Goal: Transaction & Acquisition: Register for event/course

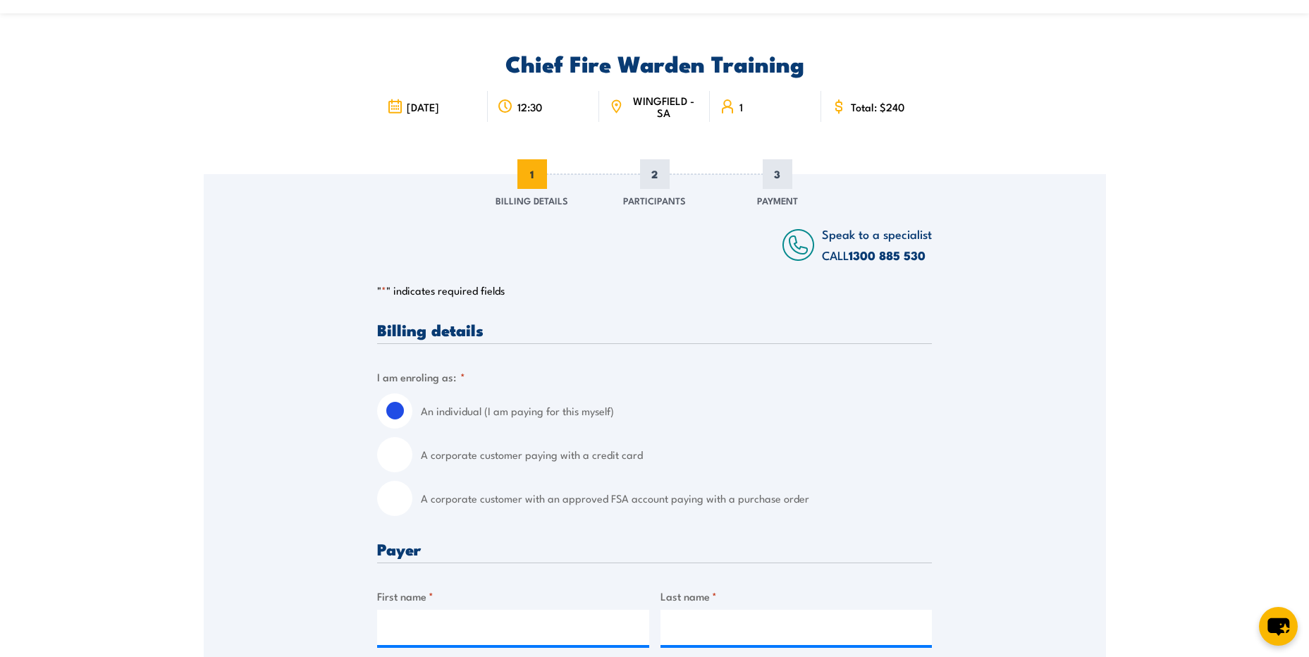
click at [384, 460] on input "A corporate customer paying with a credit card" at bounding box center [394, 454] width 35 height 35
radio input "true"
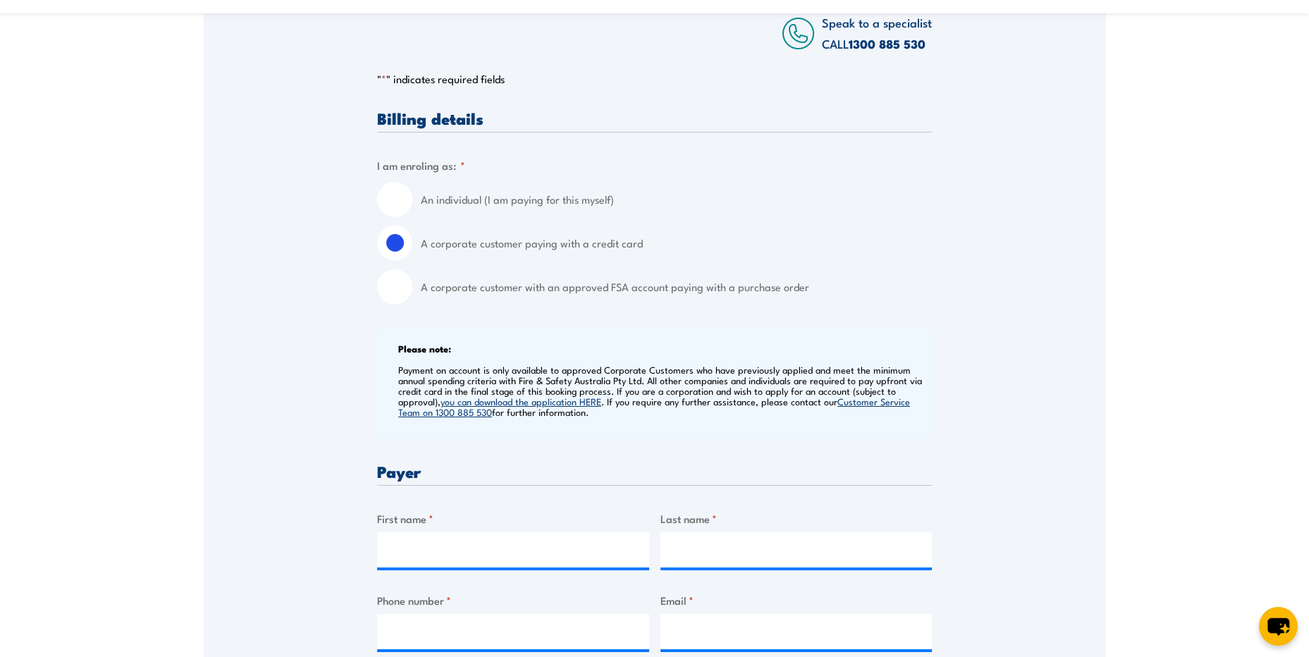
scroll to position [211, 0]
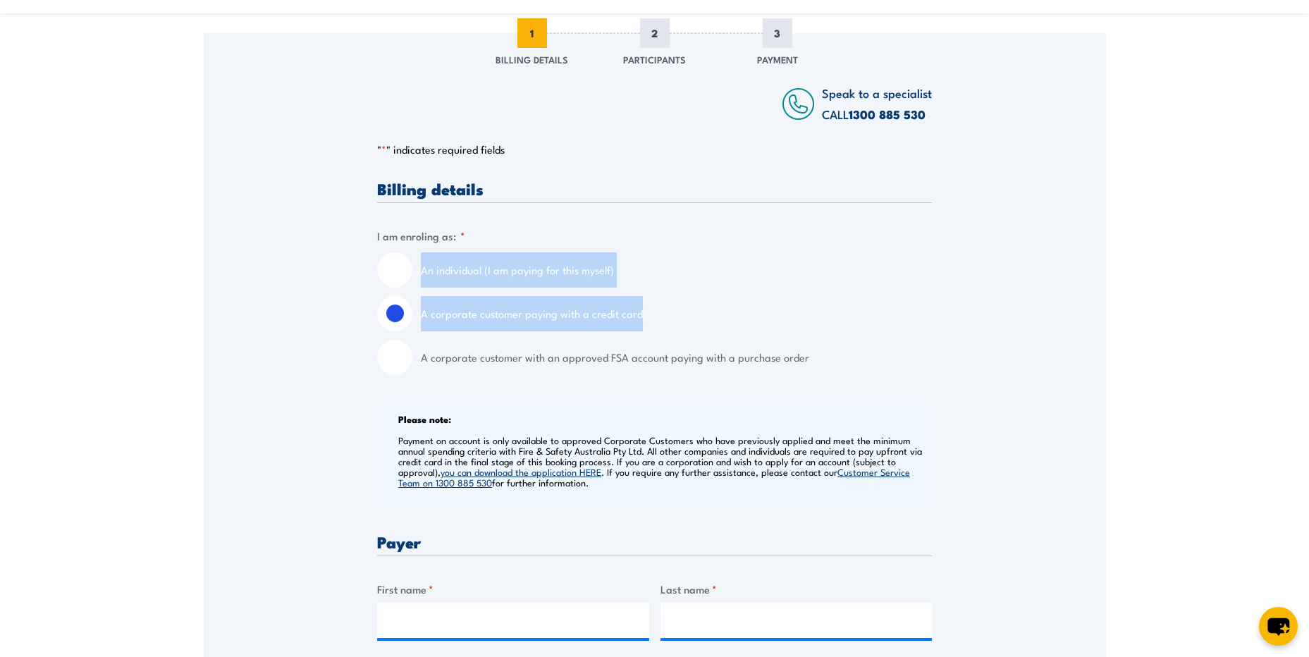
drag, startPoint x: 598, startPoint y: 319, endPoint x: 383, endPoint y: 264, distance: 221.9
click at [383, 264] on div "An individual (I am paying for this myself) A corporate customer paying with a …" at bounding box center [654, 313] width 555 height 123
click at [926, 307] on label "A corporate customer paying with a credit card" at bounding box center [676, 313] width 511 height 35
click at [412, 307] on input "A corporate customer paying with a credit card" at bounding box center [394, 313] width 35 height 35
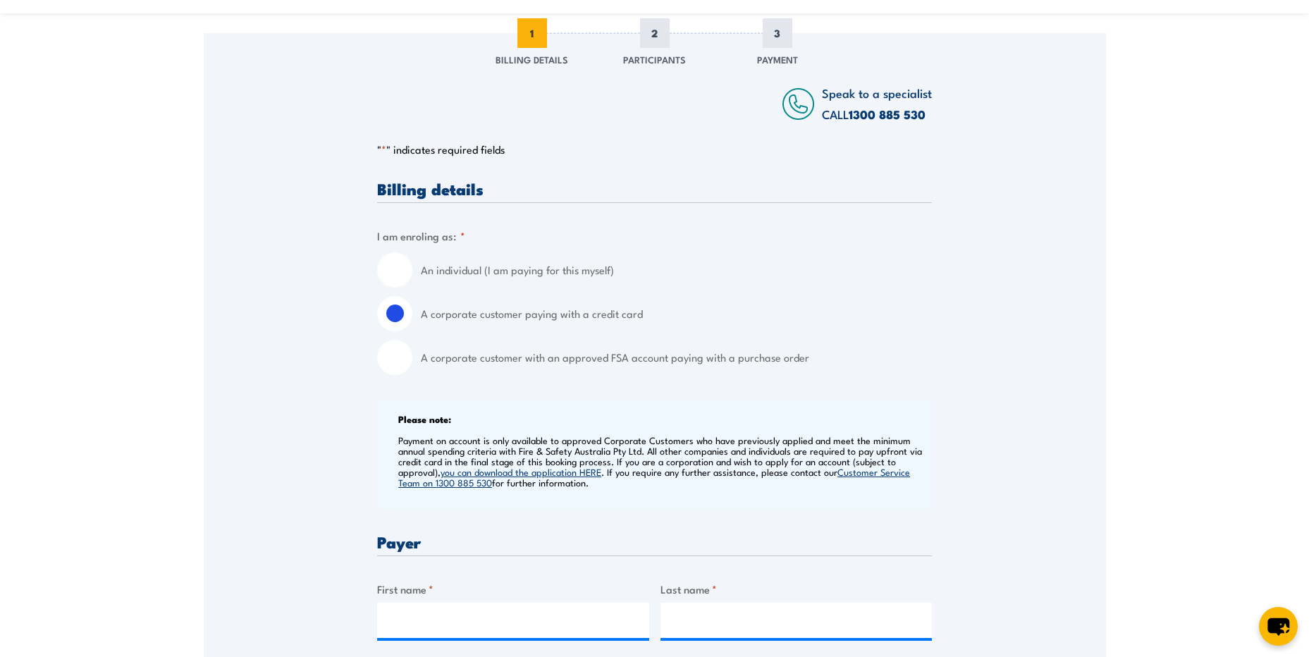
click at [398, 266] on input "An individual (I am paying for this myself)" at bounding box center [394, 269] width 35 height 35
radio input "true"
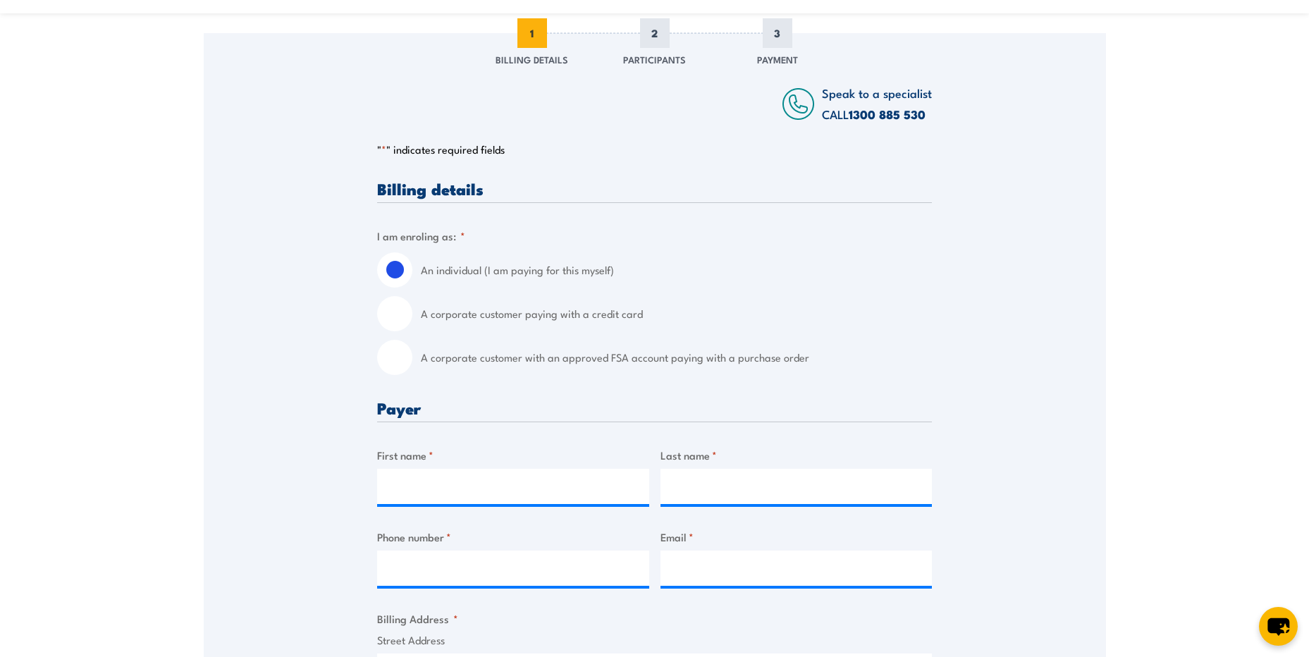
scroll to position [0, 0]
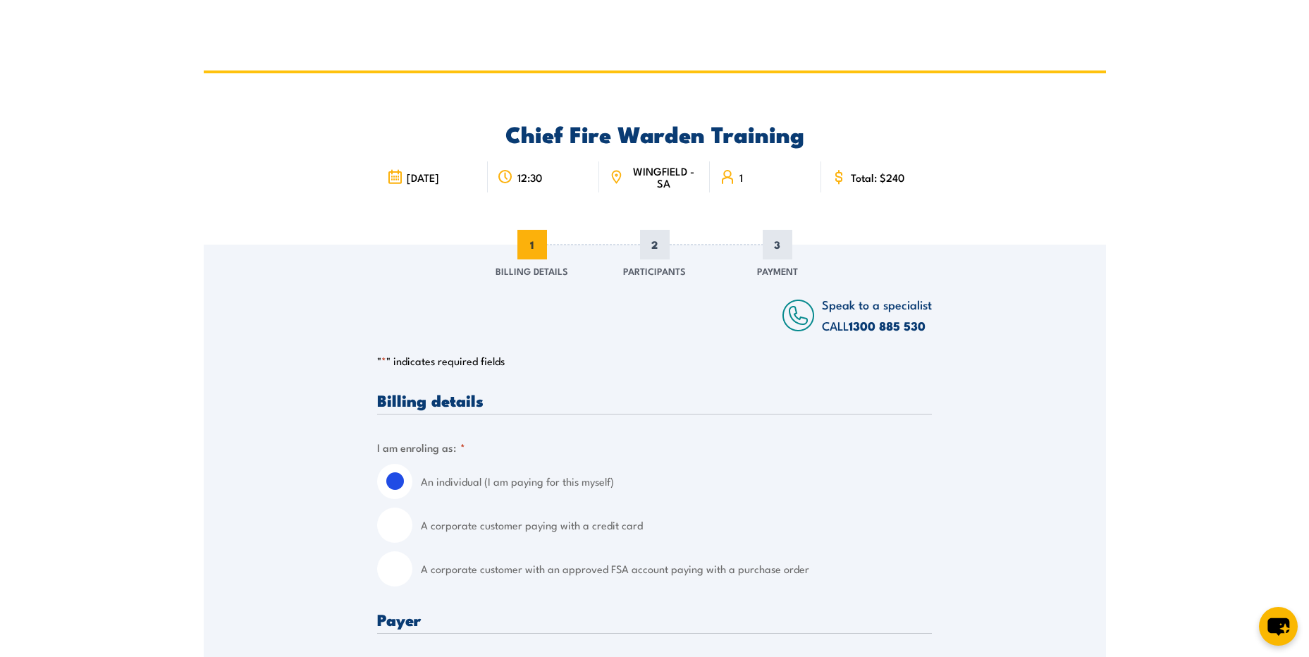
click at [450, 227] on div "Chief Fire Warden Training [DATE] 1" at bounding box center [654, 158] width 555 height 171
click at [885, 228] on div "Chief Fire Warden Training [DATE] 1" at bounding box center [654, 158] width 555 height 171
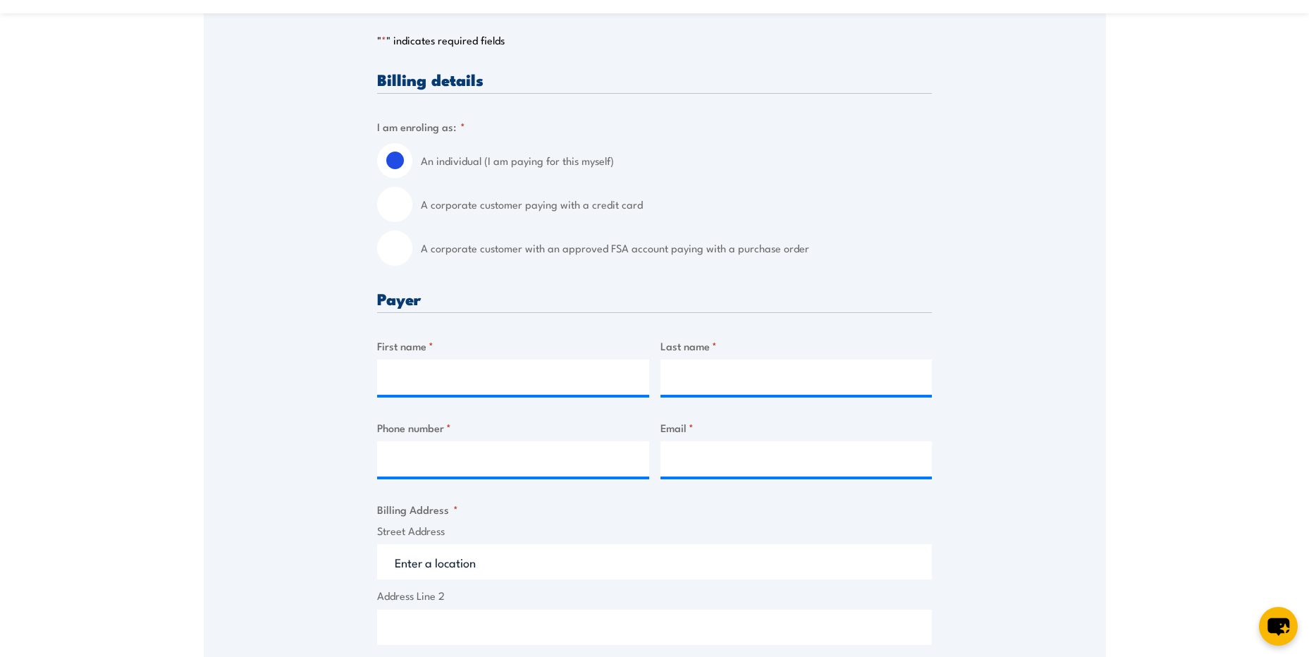
scroll to position [352, 0]
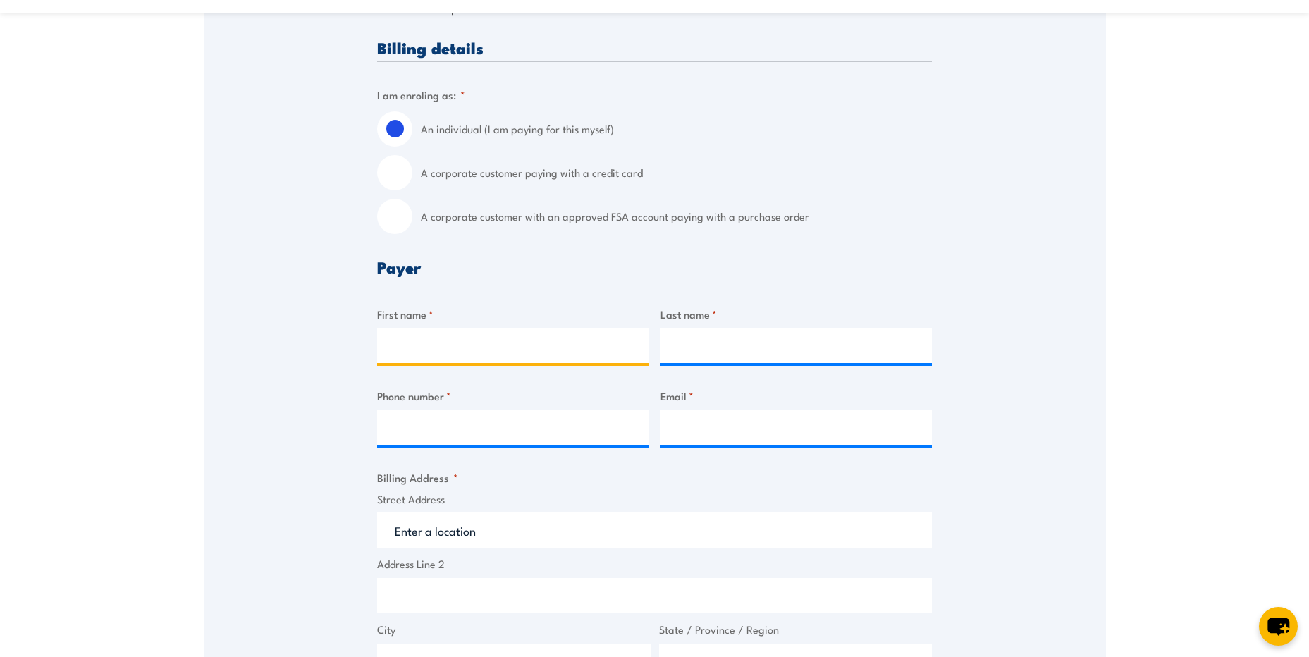
click at [406, 357] on input "First name *" at bounding box center [513, 345] width 272 height 35
click at [415, 346] on input "First name *" at bounding box center [513, 345] width 272 height 35
type input "[PERSON_NAME]"
drag, startPoint x: 695, startPoint y: 342, endPoint x: 718, endPoint y: 322, distance: 30.5
click at [695, 342] on input "Last name *" at bounding box center [797, 345] width 272 height 35
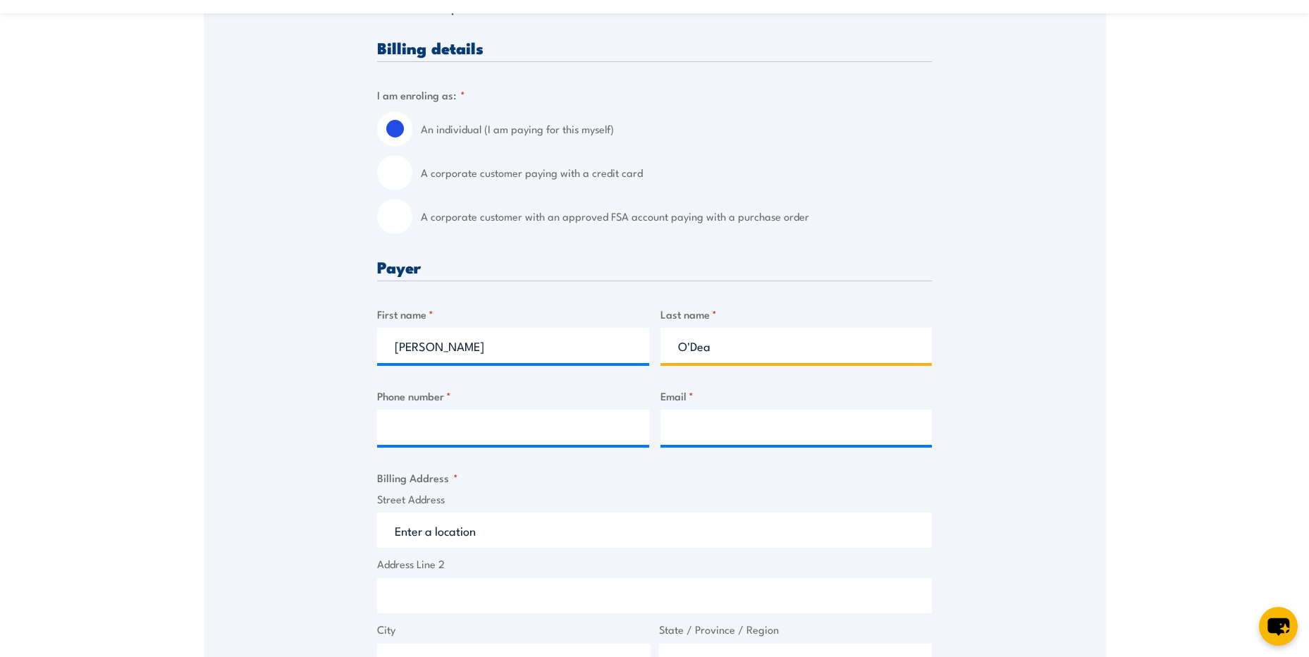
type input "O'Dea"
click at [437, 424] on input "Phone number *" at bounding box center [513, 427] width 272 height 35
type input "83034500"
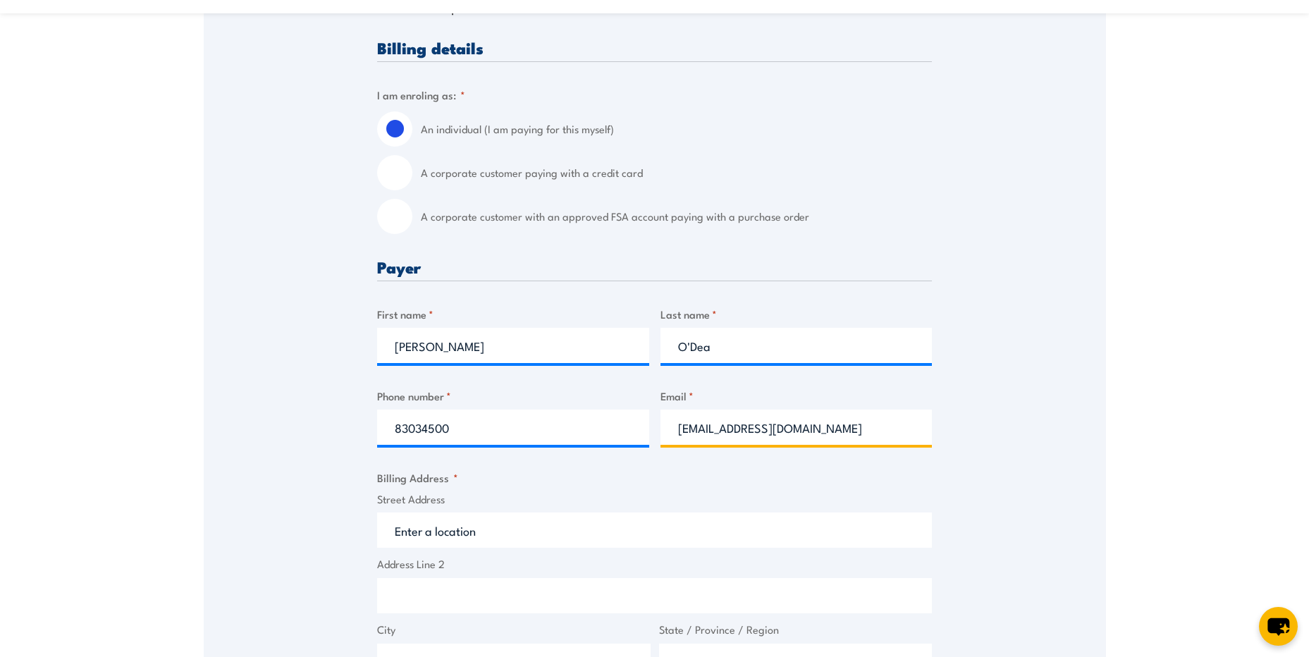
drag, startPoint x: 873, startPoint y: 431, endPoint x: 660, endPoint y: 435, distance: 212.9
click at [661, 435] on input "[EMAIL_ADDRESS][DOMAIN_NAME]" at bounding box center [797, 427] width 272 height 35
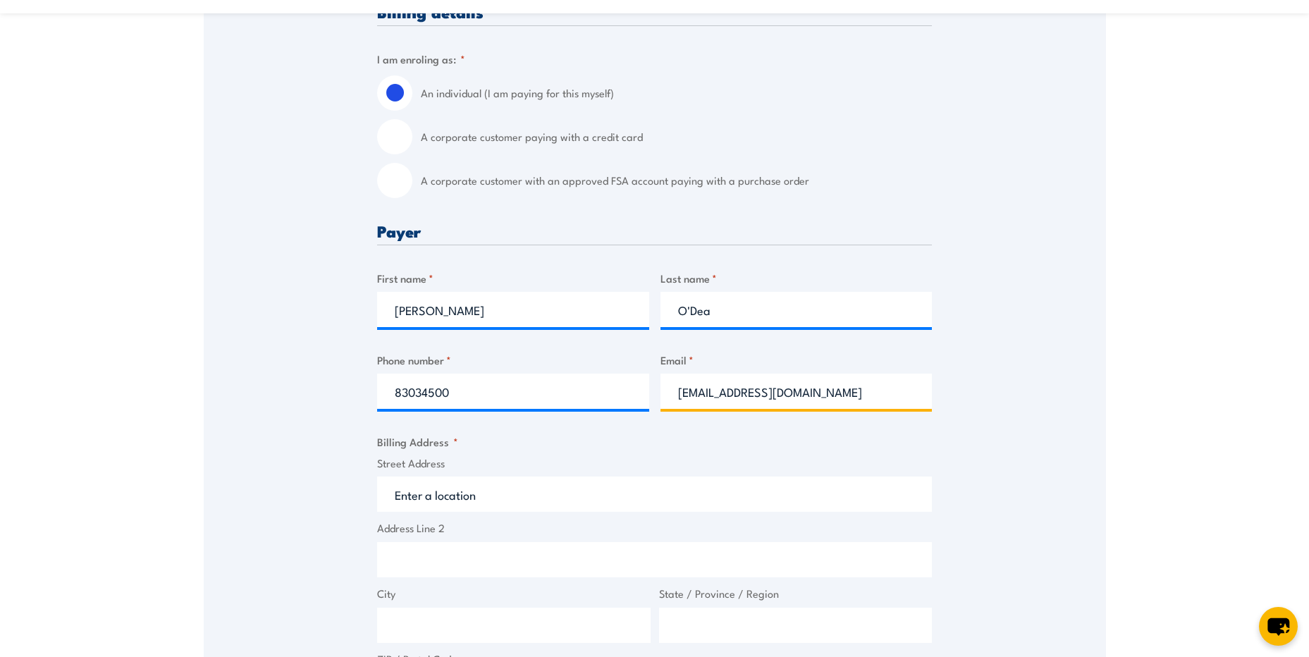
scroll to position [423, 0]
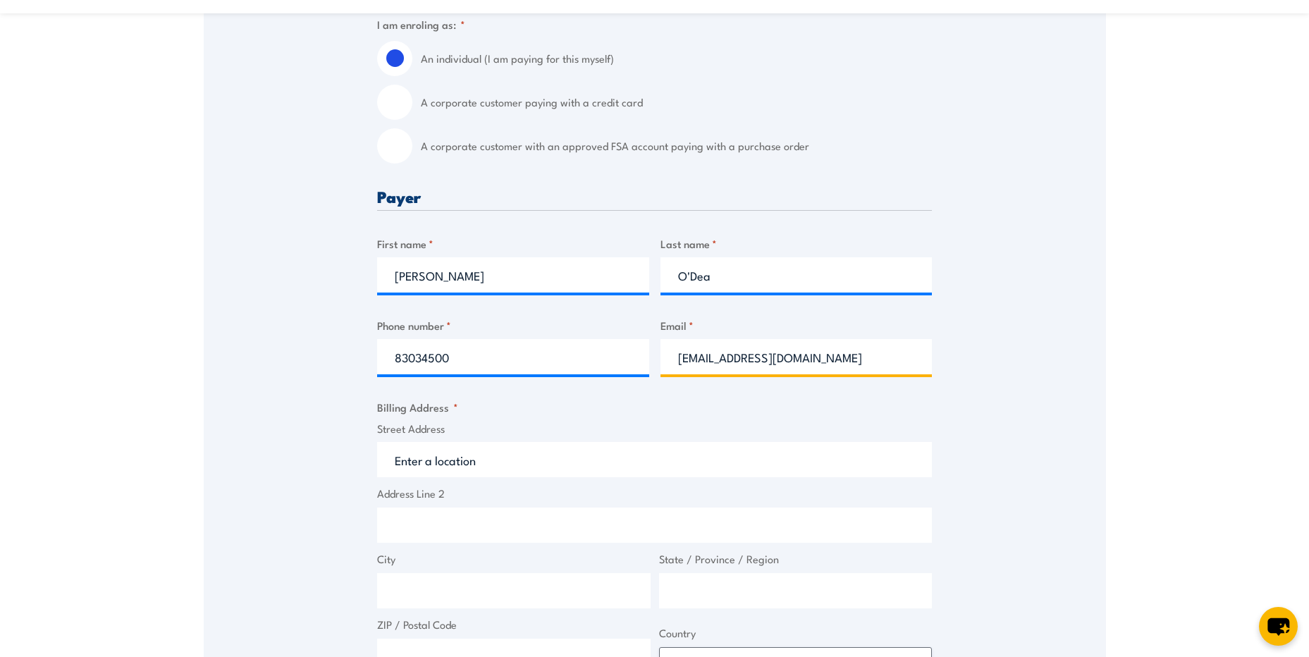
type input "[EMAIL_ADDRESS][DOMAIN_NAME]"
click at [488, 462] on input "Street Address" at bounding box center [654, 459] width 555 height 35
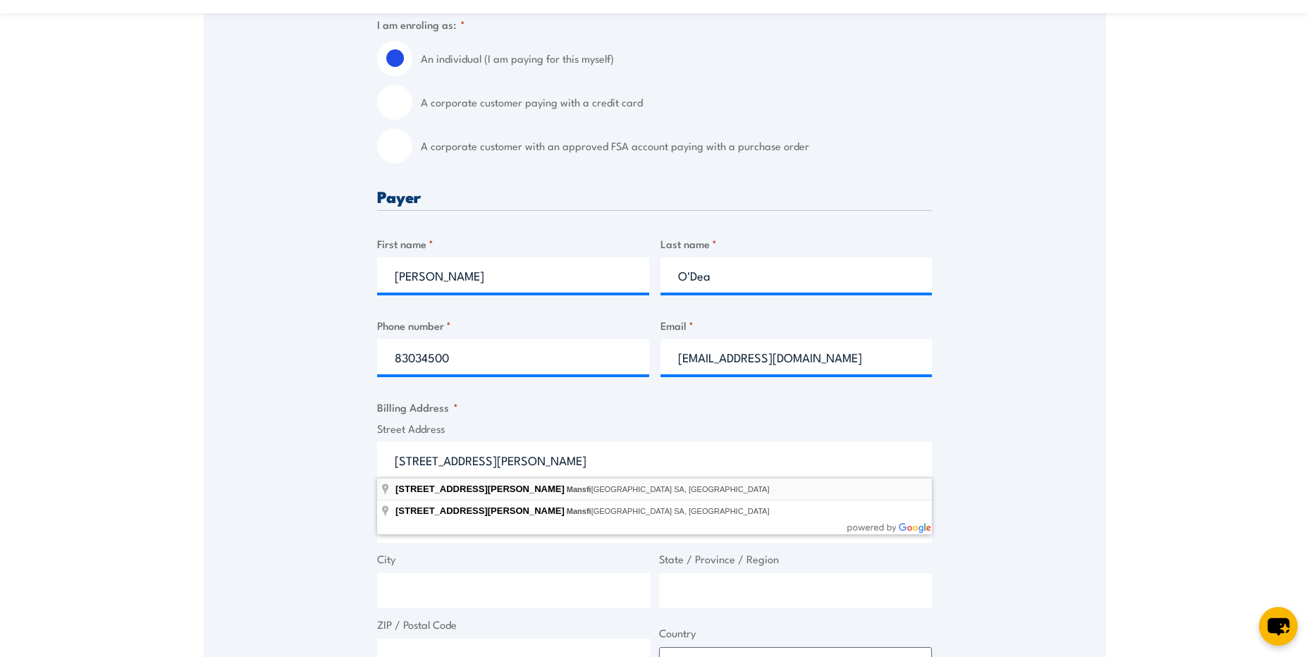
type input "[STREET_ADDRESS][PERSON_NAME]"
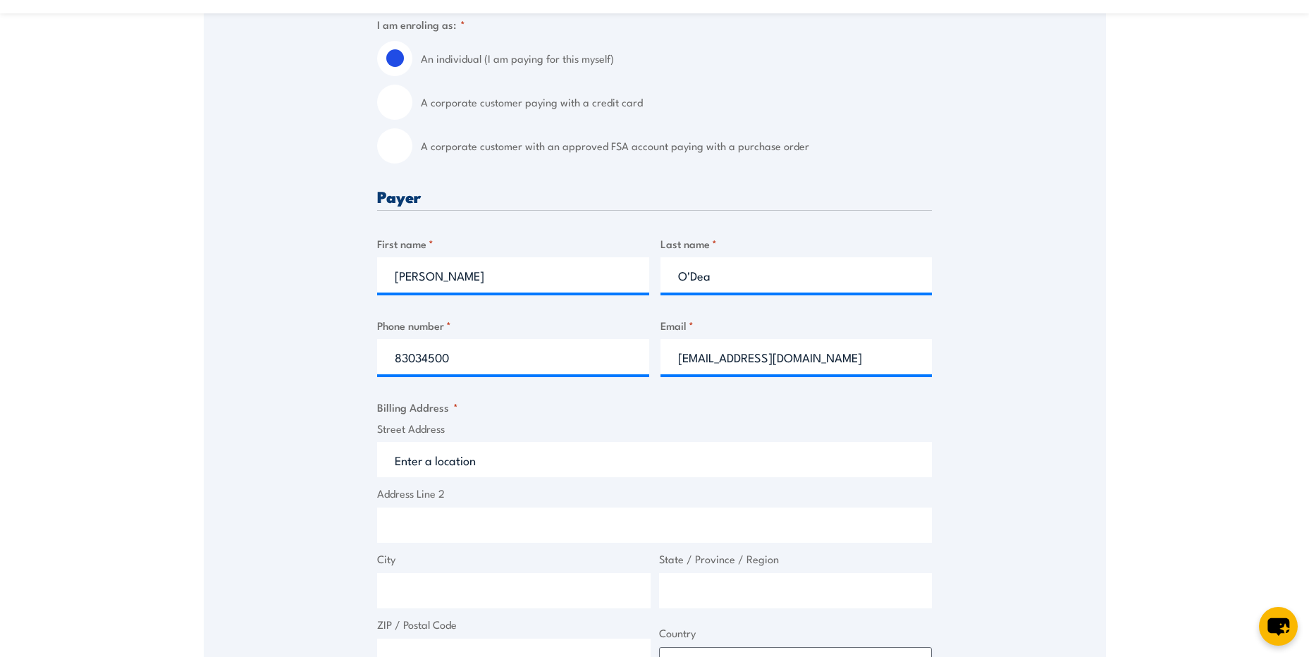
type input "[STREET_ADDRESS][PERSON_NAME]"
type input "[GEOGRAPHIC_DATA]"
type input "5012"
select select "[GEOGRAPHIC_DATA]"
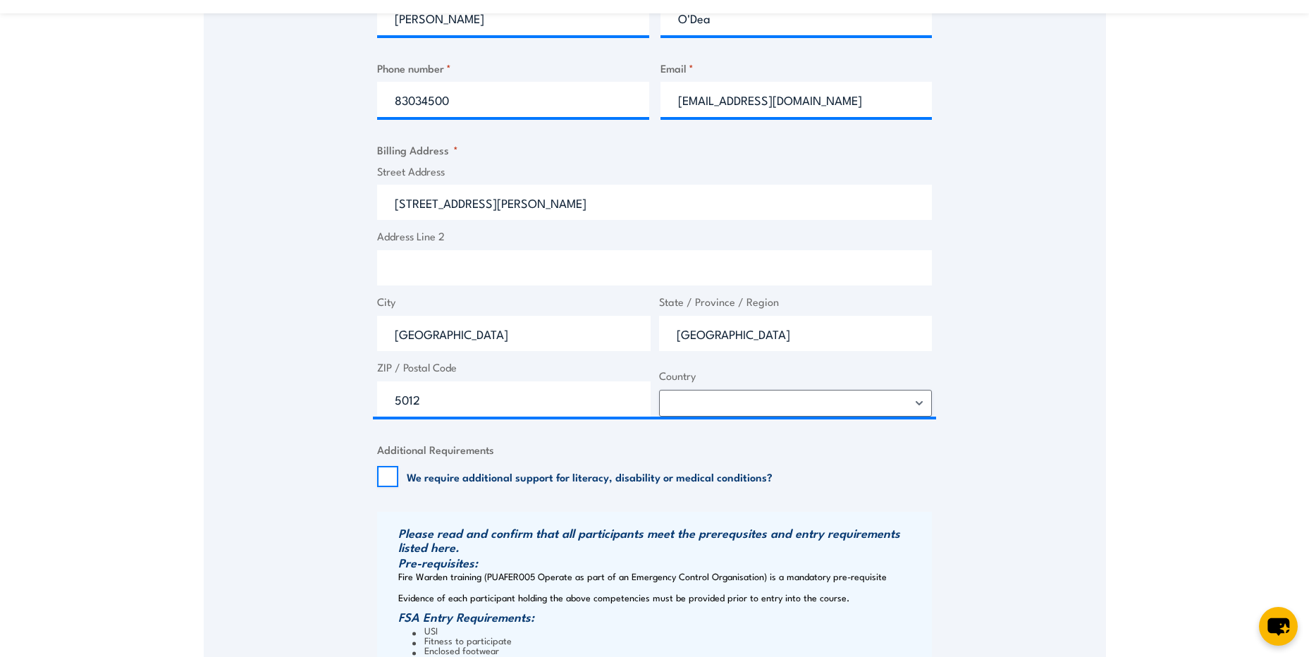
scroll to position [705, 0]
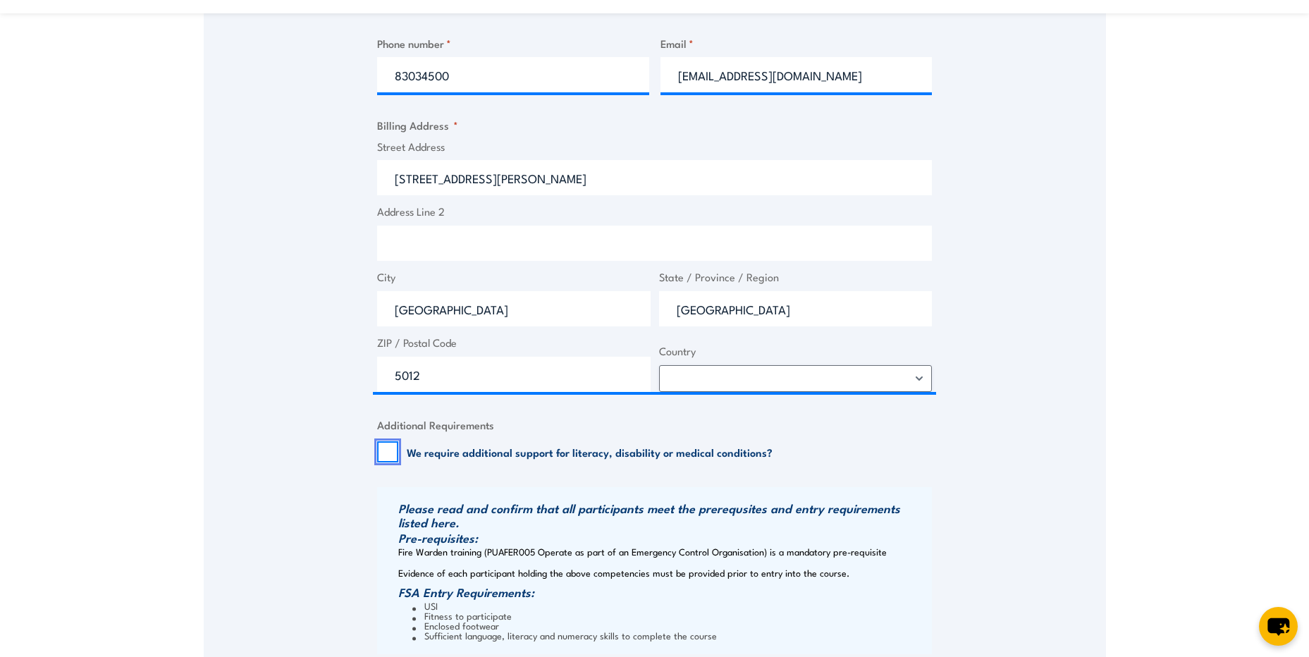
click at [388, 450] on input "We require additional support for literacy, disability or medical conditions?" at bounding box center [387, 451] width 21 height 21
checkbox input "false"
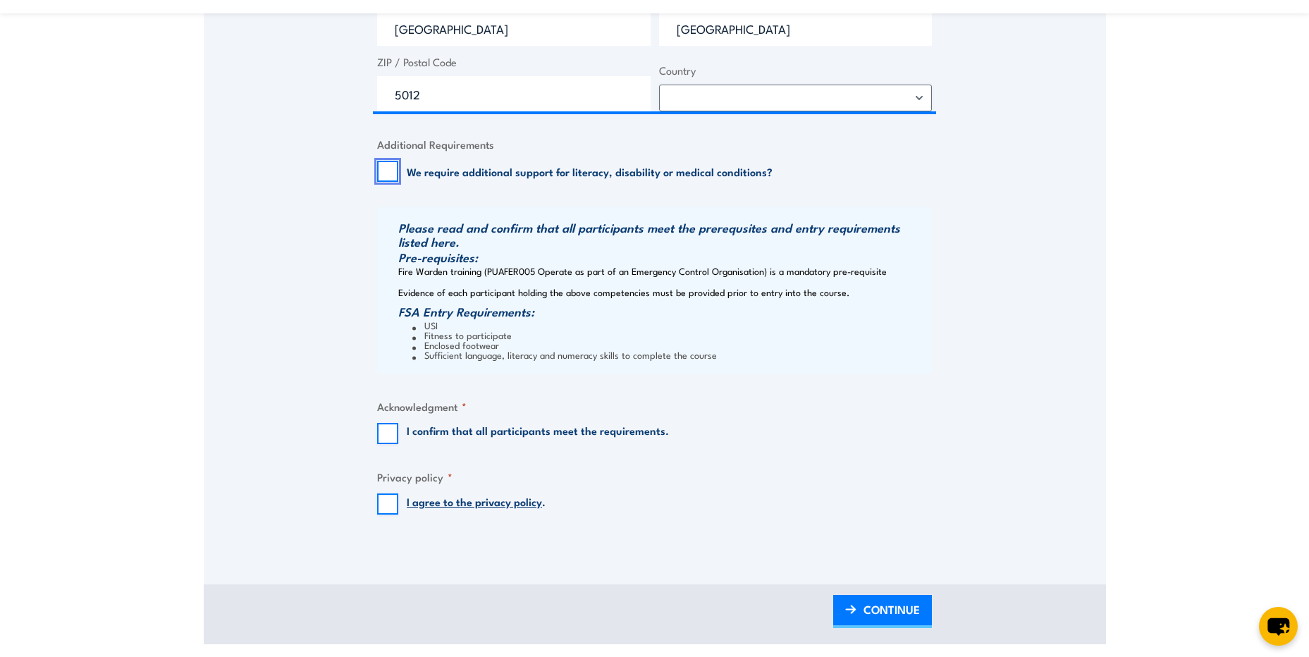
scroll to position [987, 0]
click at [383, 431] on input "I confirm that all participants meet the requirements." at bounding box center [387, 432] width 21 height 21
checkbox input "true"
click at [388, 500] on input "I agree to the privacy policy ." at bounding box center [387, 502] width 21 height 21
checkbox input "true"
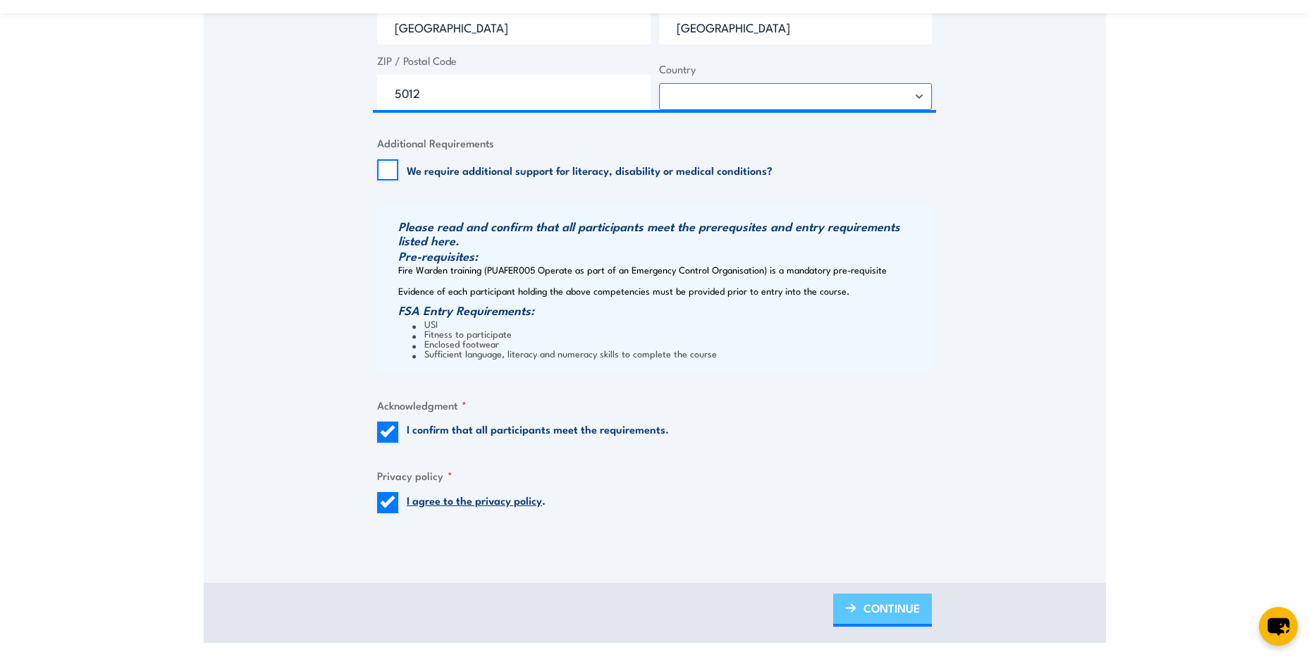
click at [890, 607] on span "CONTINUE" at bounding box center [892, 607] width 56 height 37
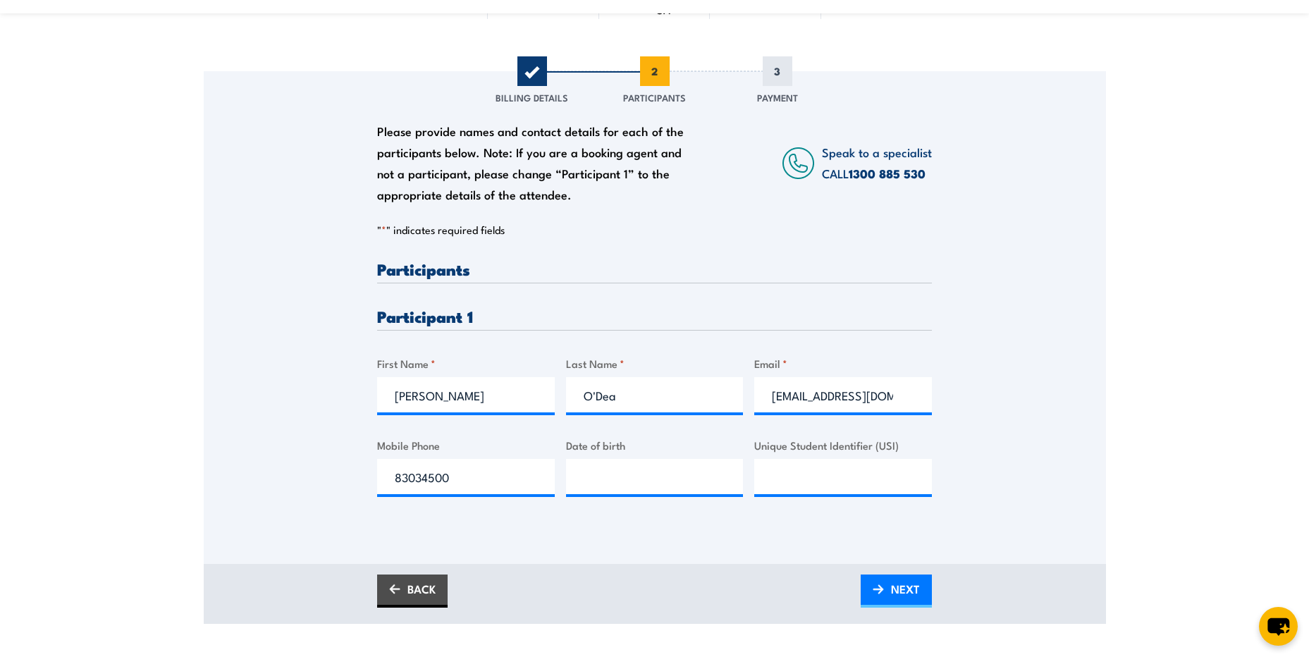
scroll to position [141, 0]
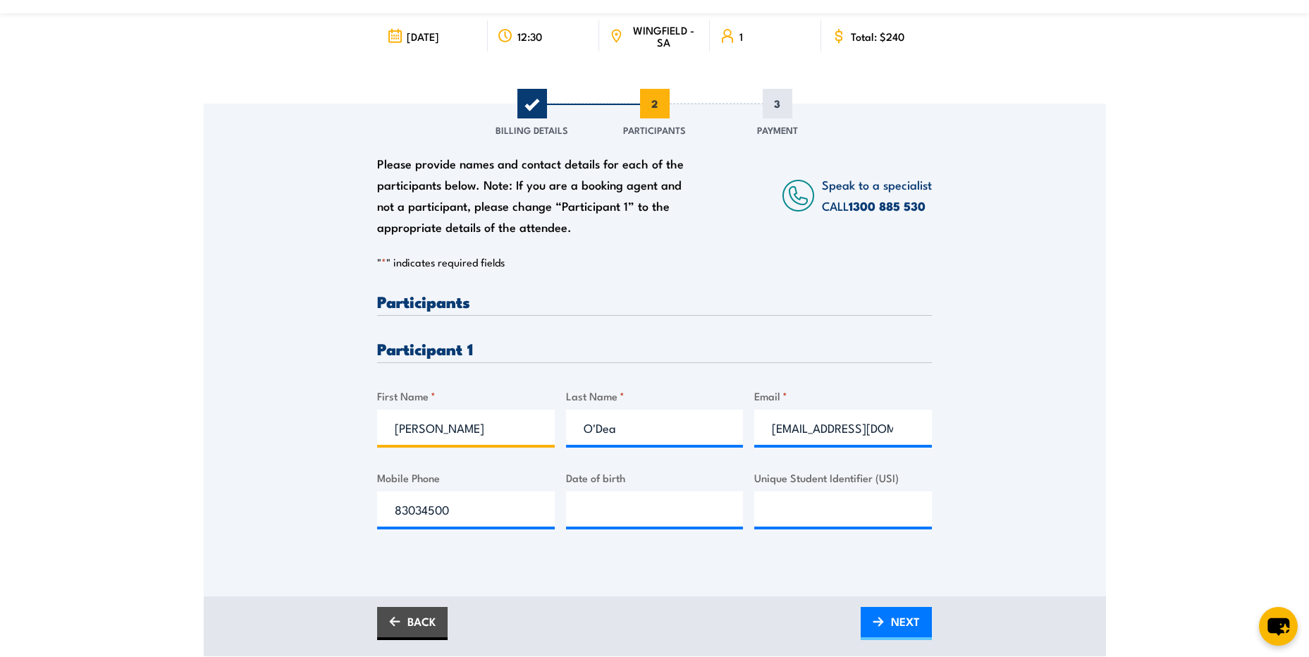
drag, startPoint x: 453, startPoint y: 432, endPoint x: 274, endPoint y: 429, distance: 179.1
click at [274, 429] on div "Please provide names and contact details for each of the participants below. No…" at bounding box center [655, 330] width 902 height 453
type input "[PERSON_NAME]"
drag, startPoint x: 630, startPoint y: 429, endPoint x: 498, endPoint y: 434, distance: 131.9
click at [498, 434] on div "Please provide names and contact details for each of the participants below. No…" at bounding box center [654, 422] width 555 height 258
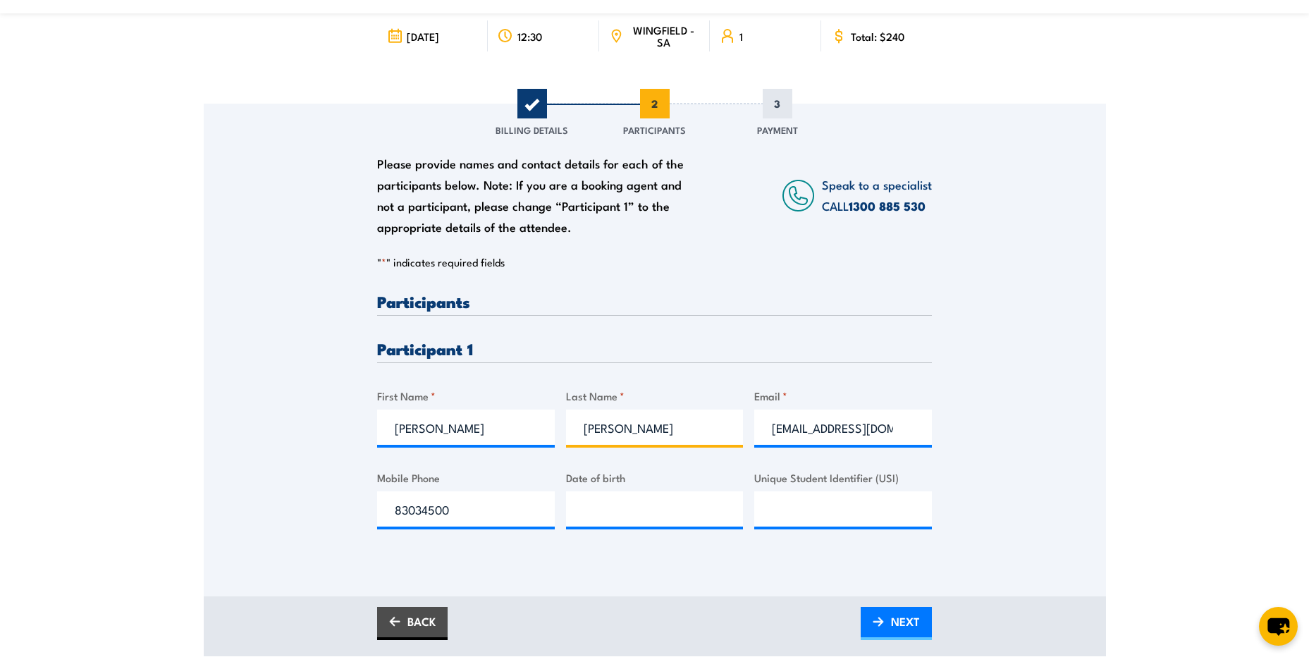
type input "[PERSON_NAME]"
drag, startPoint x: 893, startPoint y: 430, endPoint x: 668, endPoint y: 431, distance: 224.9
click at [666, 431] on div "Please provide names and contact details for each of the participants below. No…" at bounding box center [654, 422] width 555 height 258
type input "[DOMAIN_NAME]"
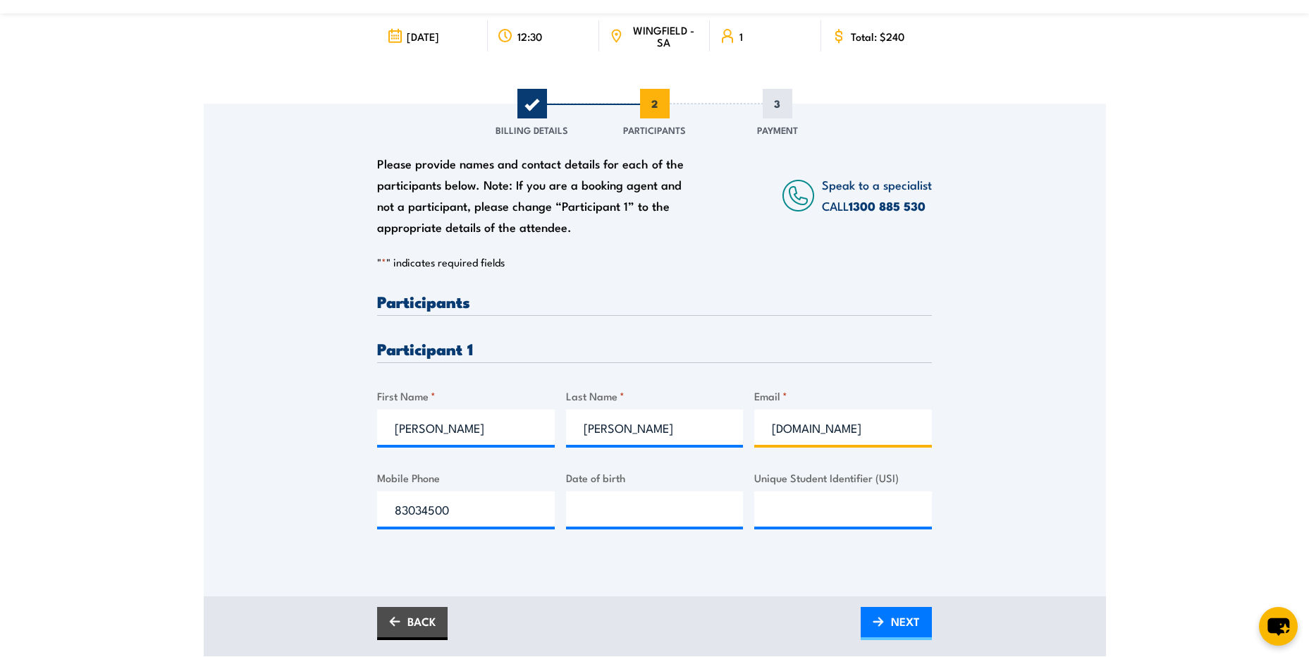
drag, startPoint x: 794, startPoint y: 433, endPoint x: 610, endPoint y: 433, distance: 184.0
click at [610, 433] on div "Please provide names and contact details for each of the participants below. No…" at bounding box center [654, 422] width 555 height 258
type input "[EMAIL_ADDRESS][DOMAIN_NAME]"
type input "__/__/____"
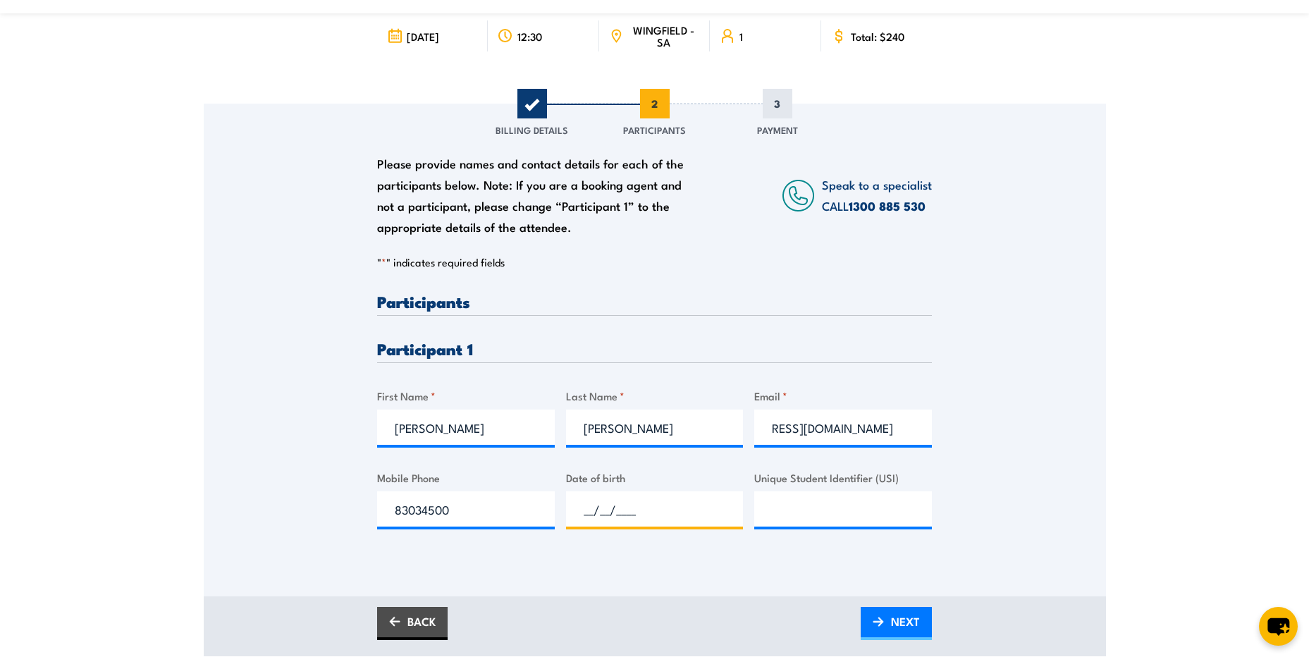
click at [598, 512] on input "__/__/____" at bounding box center [655, 508] width 178 height 35
click at [883, 613] on link "NEXT" at bounding box center [896, 623] width 71 height 33
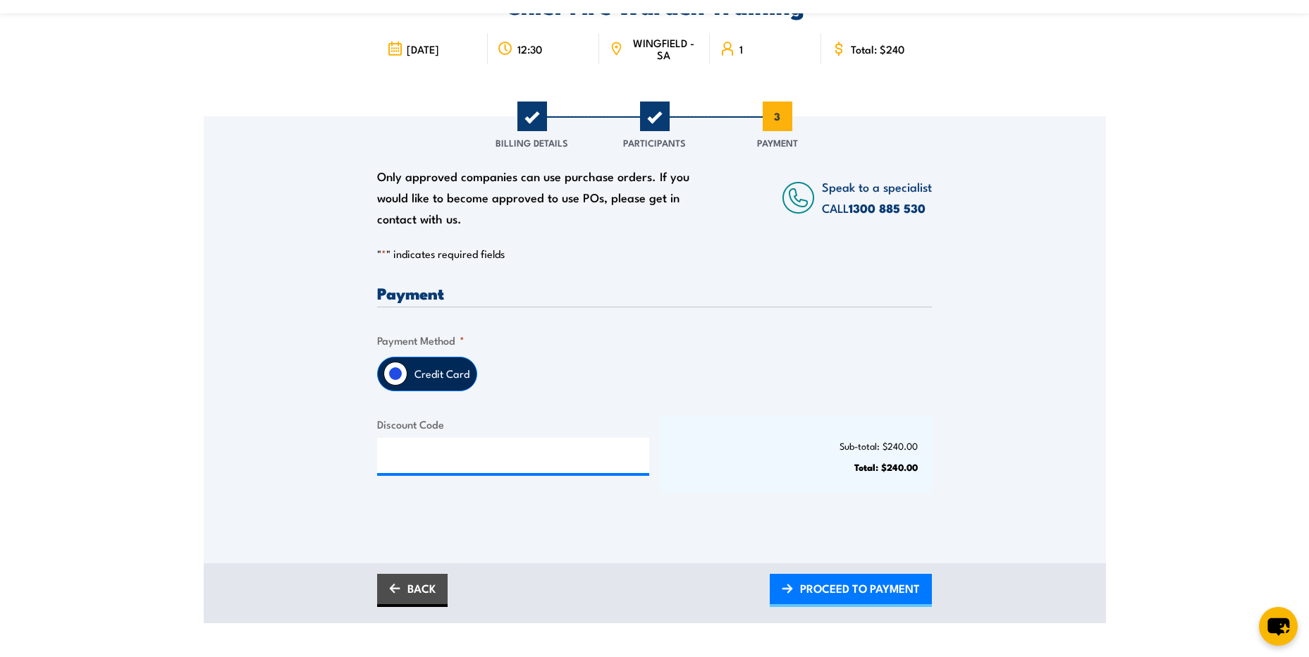
scroll to position [141, 0]
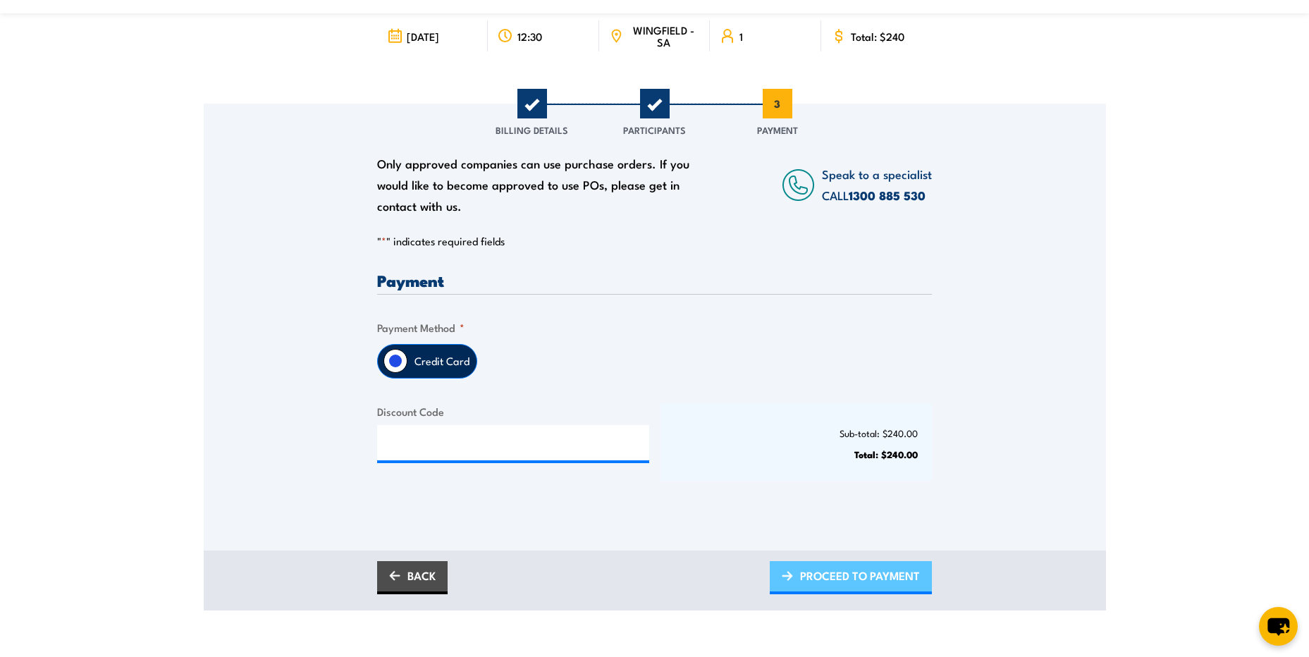
click at [826, 581] on span "PROCEED TO PAYMENT" at bounding box center [860, 575] width 120 height 37
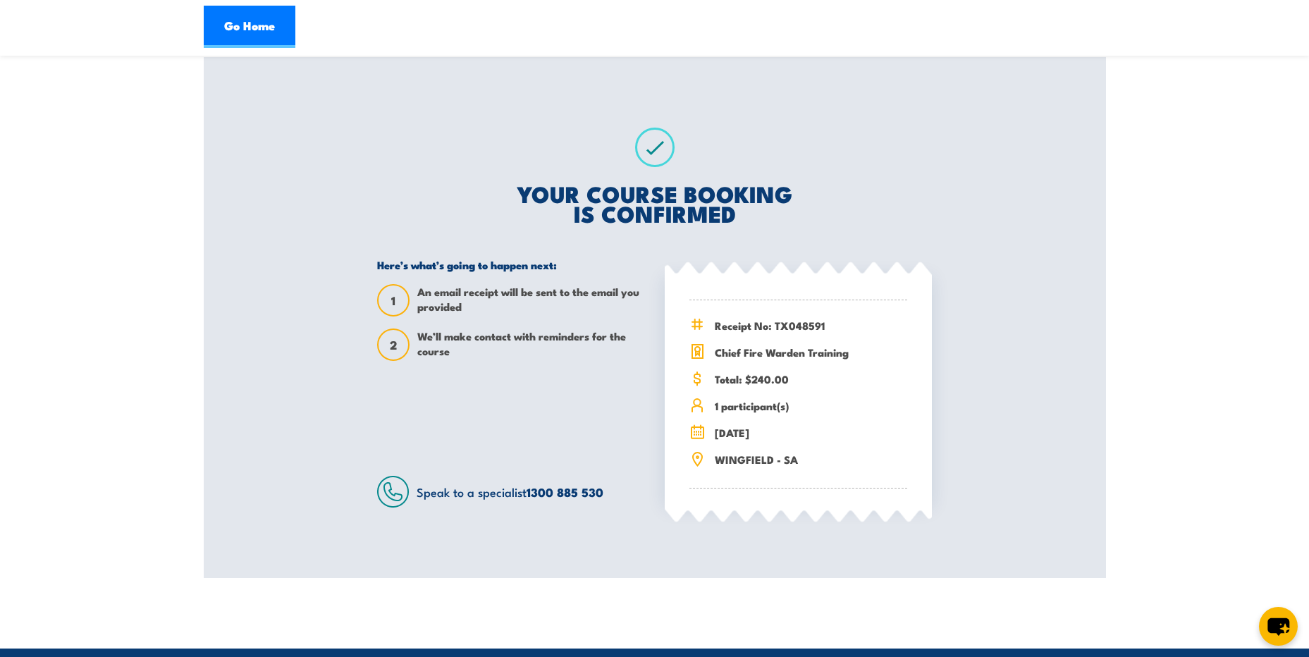
scroll to position [141, 0]
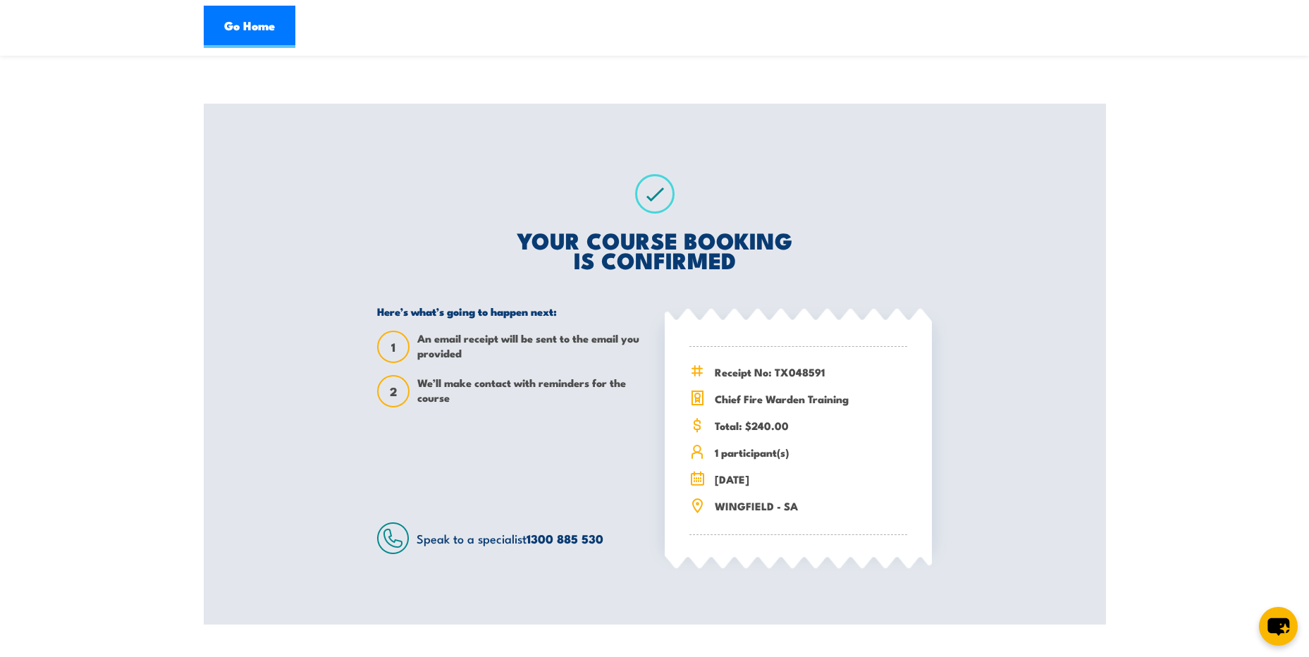
click at [285, 156] on div "Chief Fire Warden Training 24 October 2025 12:30 1" at bounding box center [655, 277] width 902 height 695
click at [615, 85] on div "Chief Fire Warden Training [DATE] 1" at bounding box center [654, 17] width 555 height 171
